Goal: Task Accomplishment & Management: Use online tool/utility

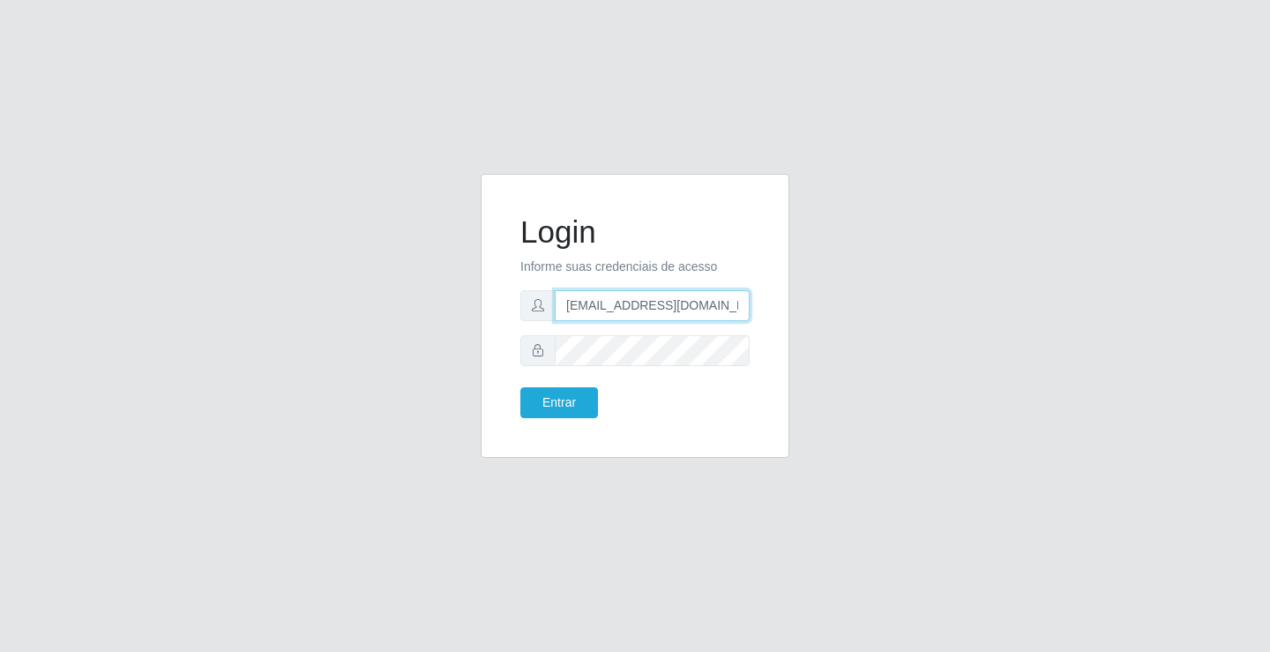
click at [745, 305] on input "[EMAIL_ADDRESS][DOMAIN_NAME]" at bounding box center [652, 305] width 195 height 31
type input "a"
type input "[EMAIL_ADDRESS][DOMAIN_NAME]"
click at [520, 387] on button "Entrar" at bounding box center [559, 402] width 78 height 31
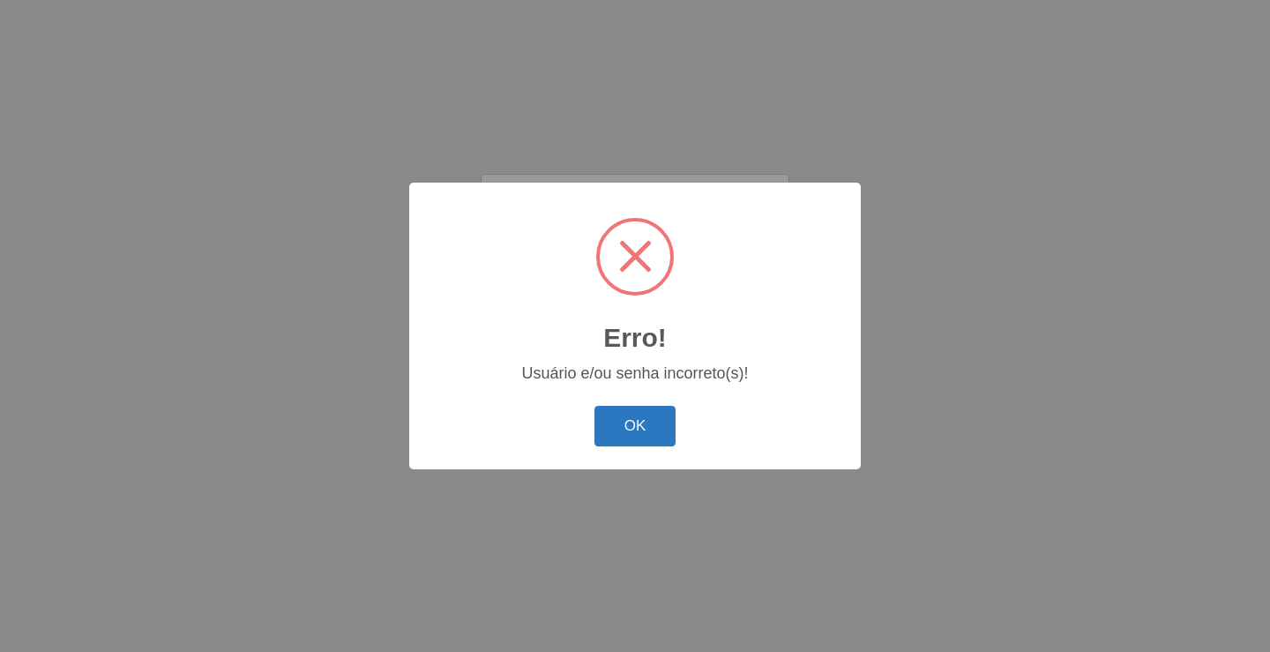
click at [643, 422] on button "OK" at bounding box center [636, 426] width 82 height 41
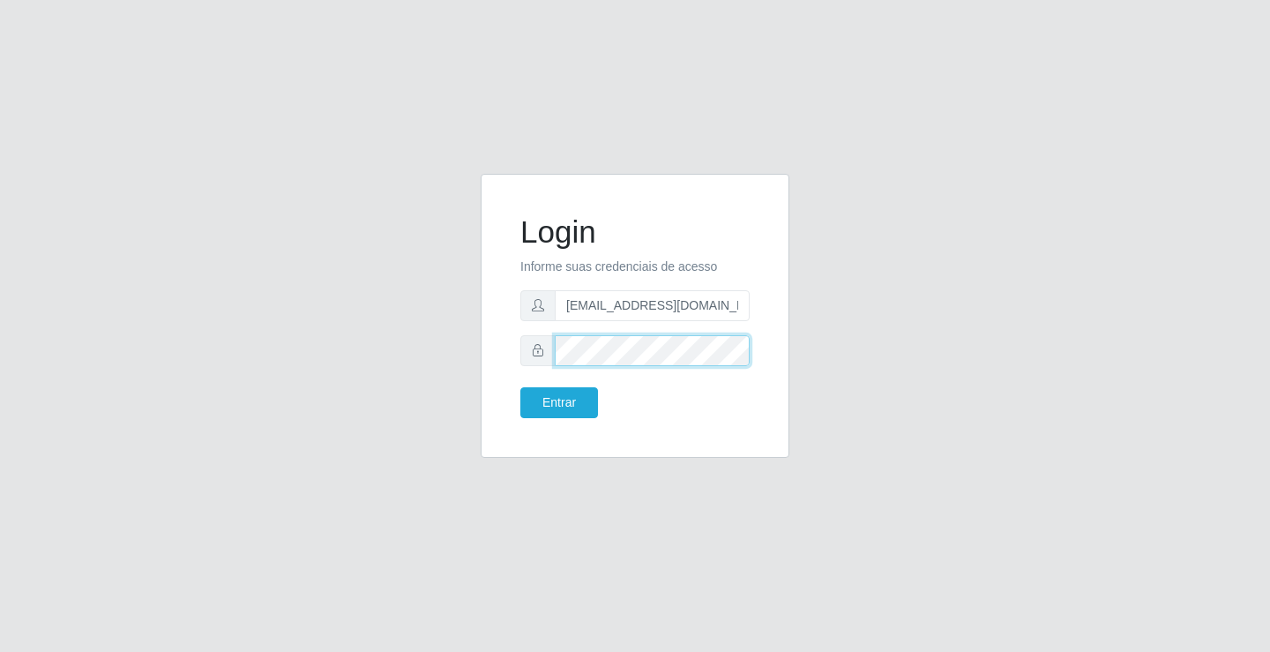
click at [520, 387] on button "Entrar" at bounding box center [559, 402] width 78 height 31
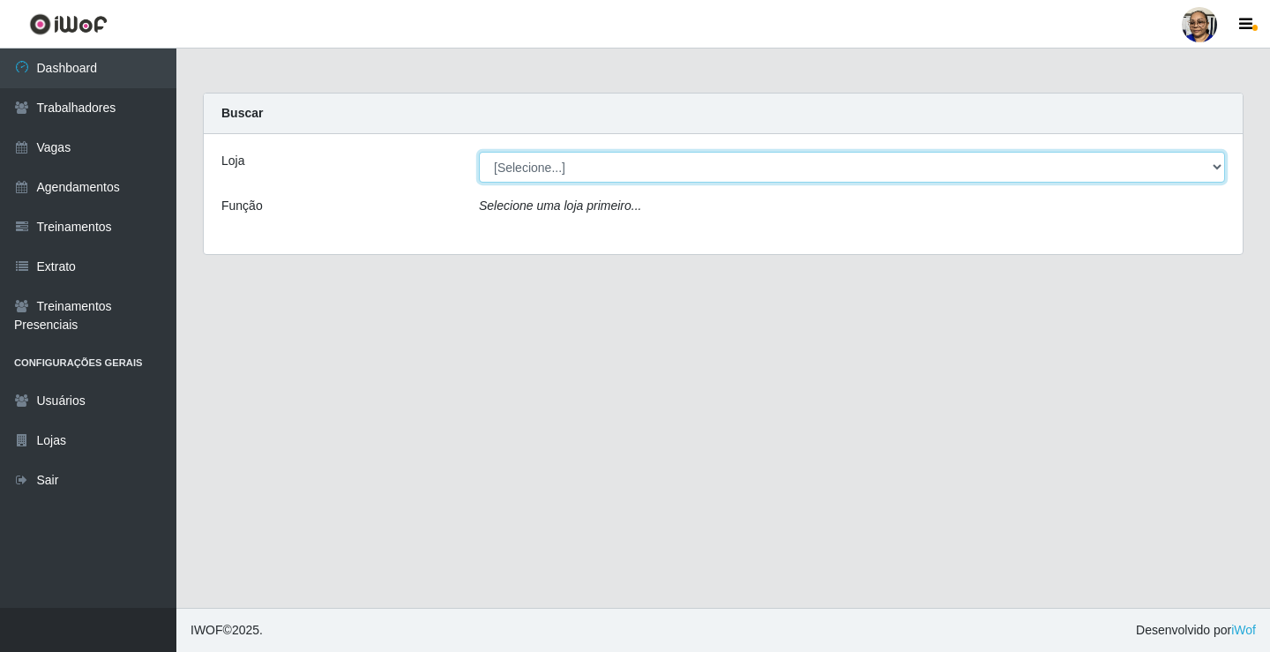
click at [1217, 167] on select "[Selecione...] Mercadinho [GEOGRAPHIC_DATA]" at bounding box center [852, 167] width 746 height 31
select select "345"
click at [479, 152] on select "[Selecione...] Mercadinho [GEOGRAPHIC_DATA]" at bounding box center [852, 167] width 746 height 31
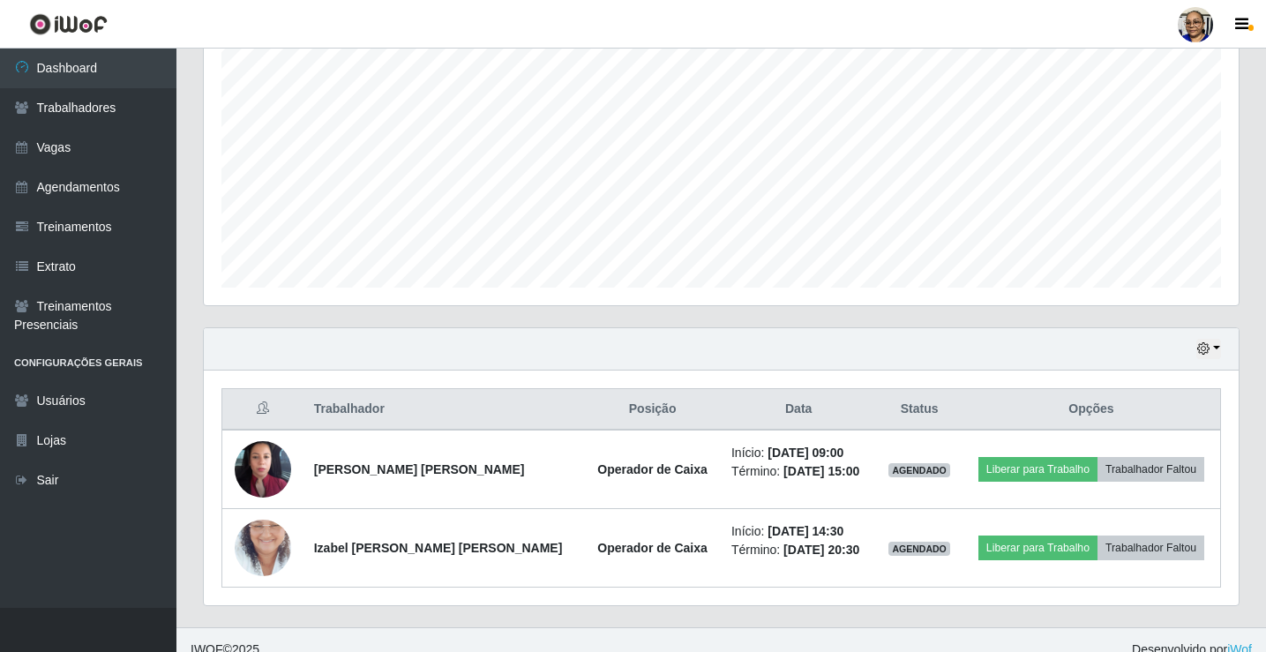
scroll to position [363, 0]
